Goal: Find specific page/section: Find specific page/section

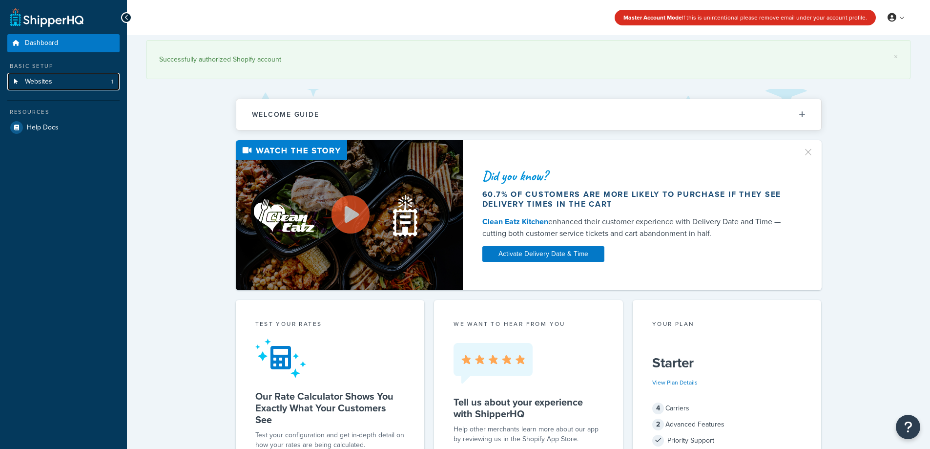
click at [60, 90] on link "Websites 1" at bounding box center [63, 82] width 112 height 18
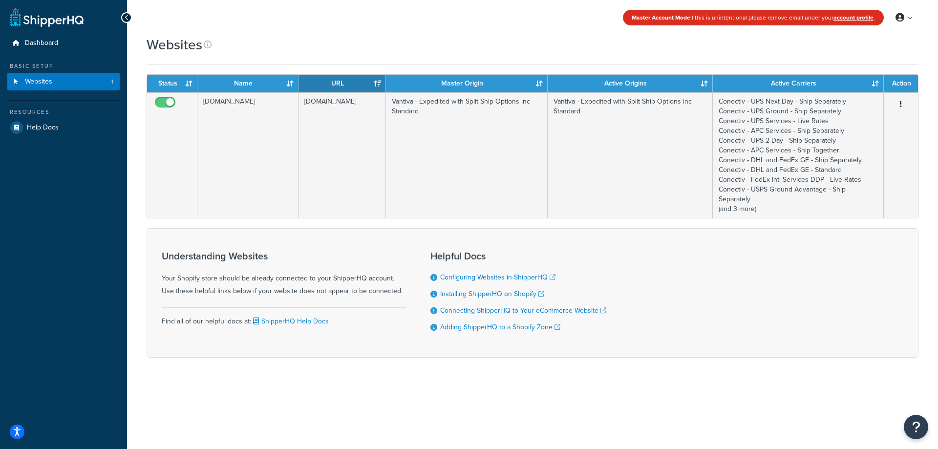
click at [125, 14] on icon at bounding box center [127, 17] width 4 height 7
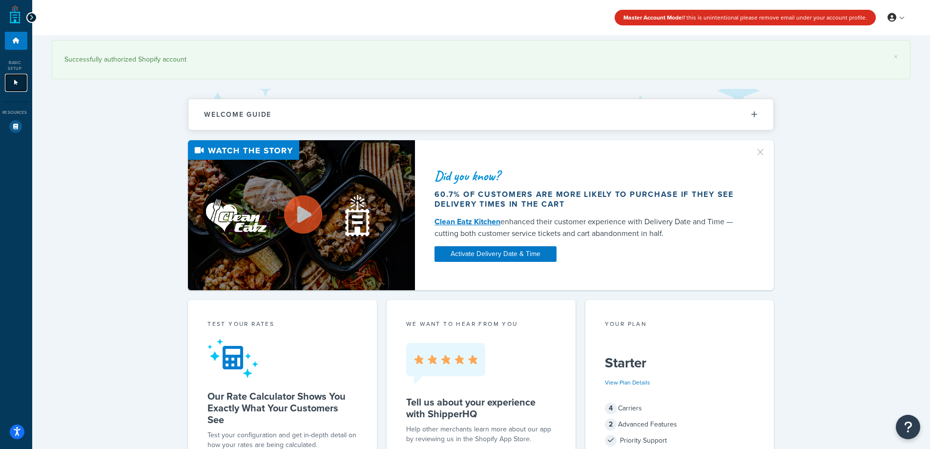
click at [13, 79] on link "Websites 1" at bounding box center [16, 83] width 22 height 18
